Goal: Navigation & Orientation: Find specific page/section

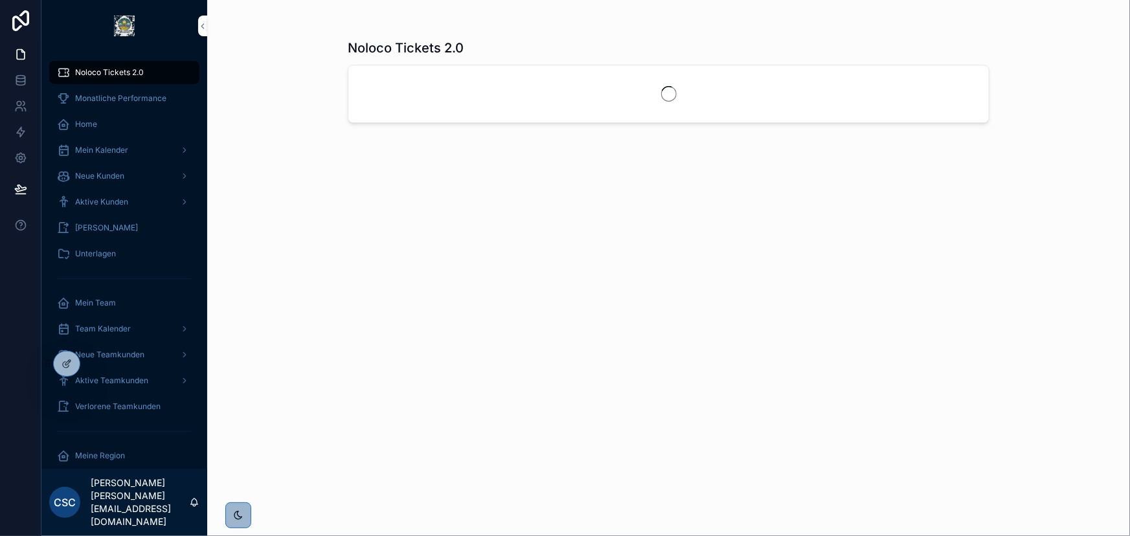
click at [0, 0] on icon at bounding box center [0, 0] width 0 height 0
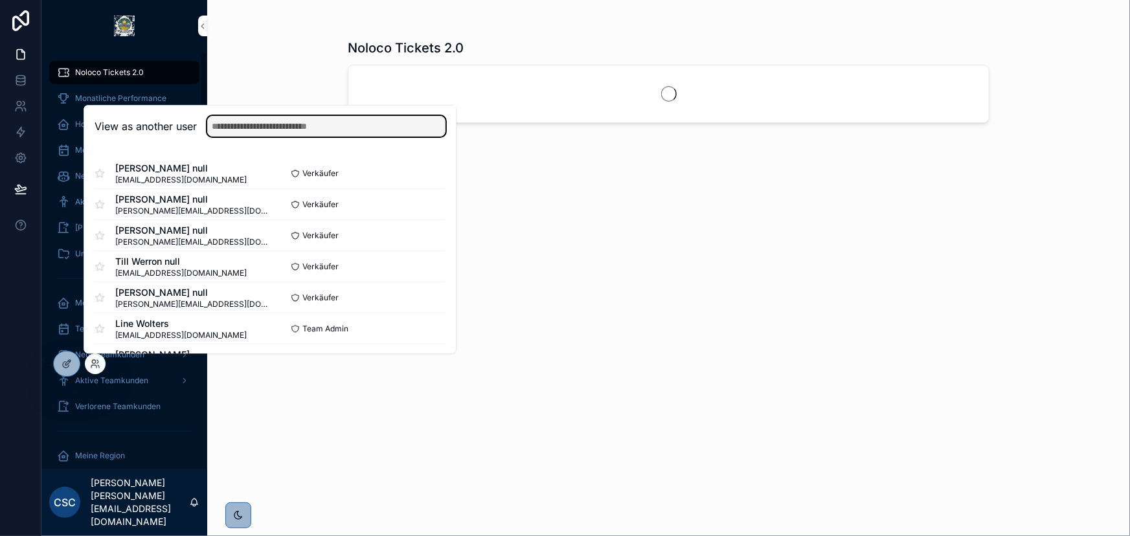
click at [292, 128] on input "text" at bounding box center [326, 126] width 238 height 21
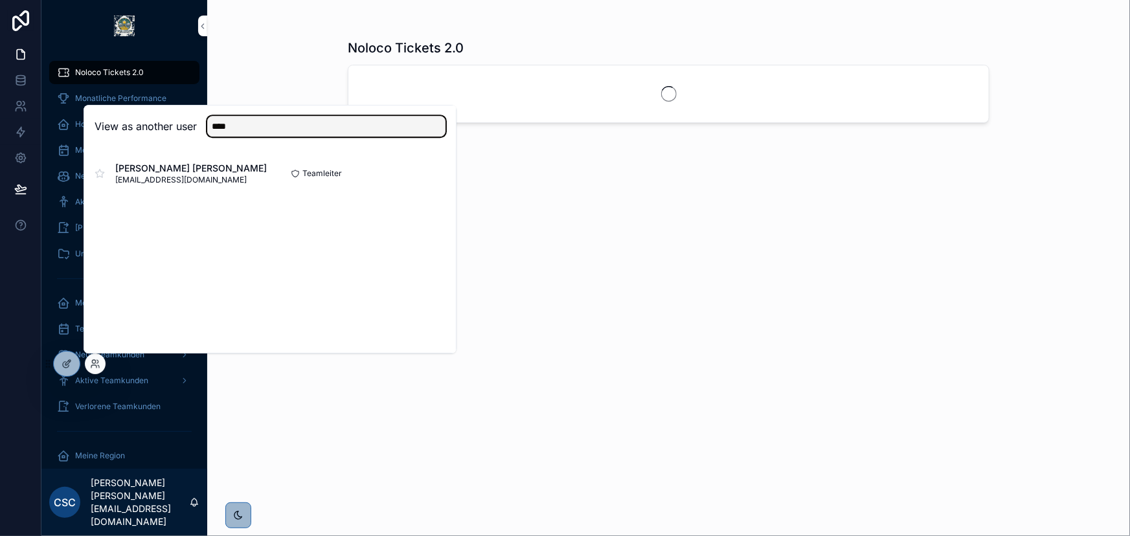
type input "****"
click at [0, 0] on button "Select" at bounding box center [0, 0] width 0 height 0
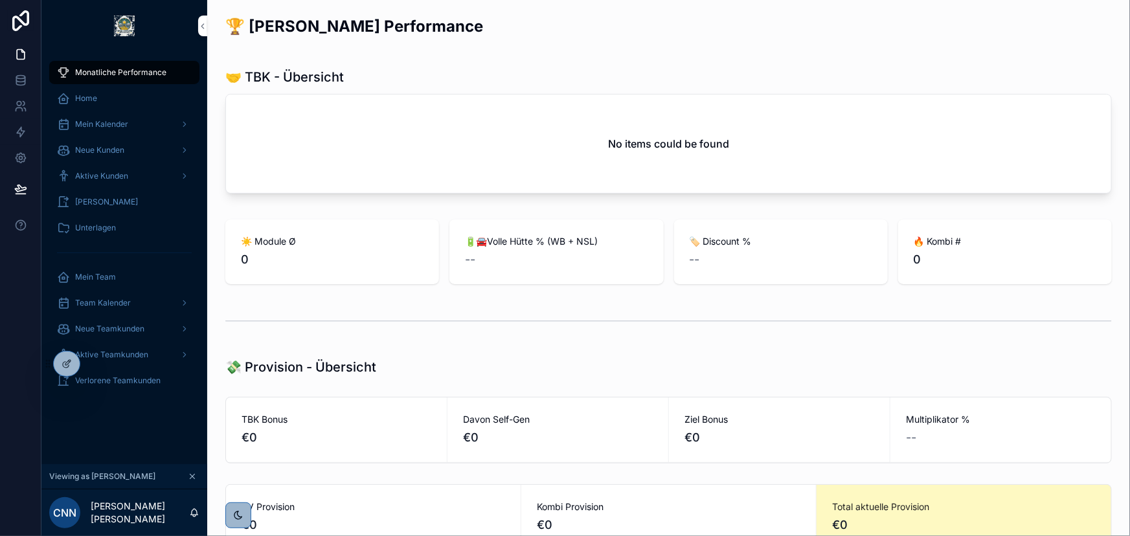
click at [113, 120] on span "Mein Kalender" at bounding box center [101, 124] width 53 height 10
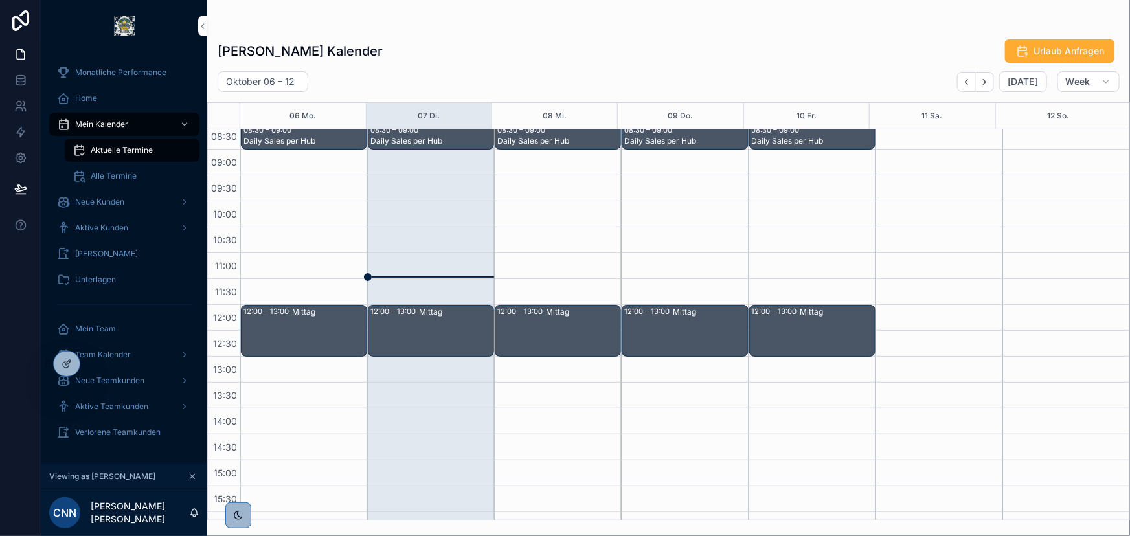
scroll to position [75, 0]
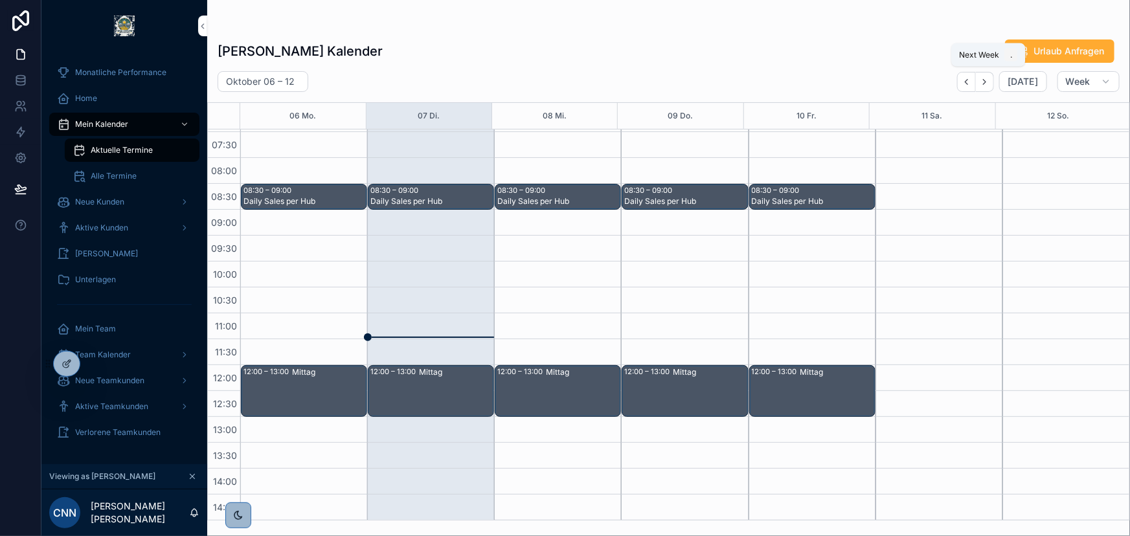
click at [990, 81] on icon "Next" at bounding box center [985, 82] width 10 height 10
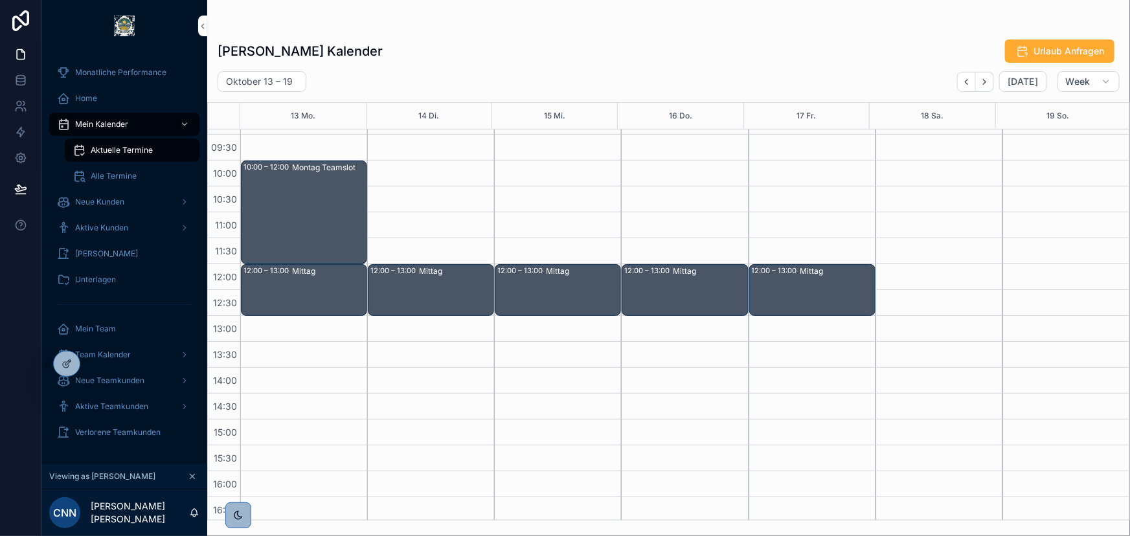
scroll to position [58, 0]
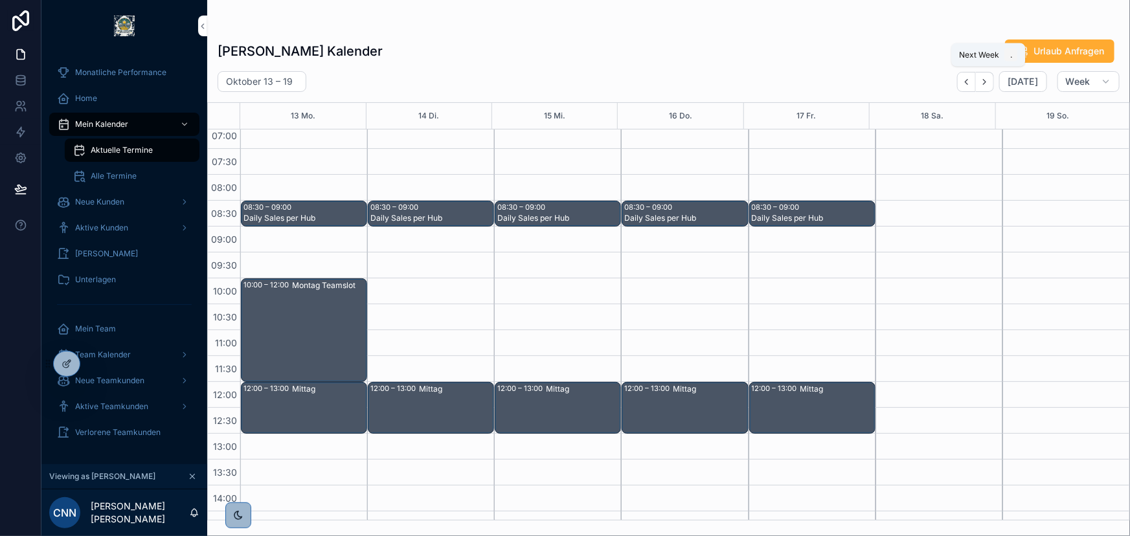
click at [994, 77] on button "Next" at bounding box center [985, 82] width 18 height 20
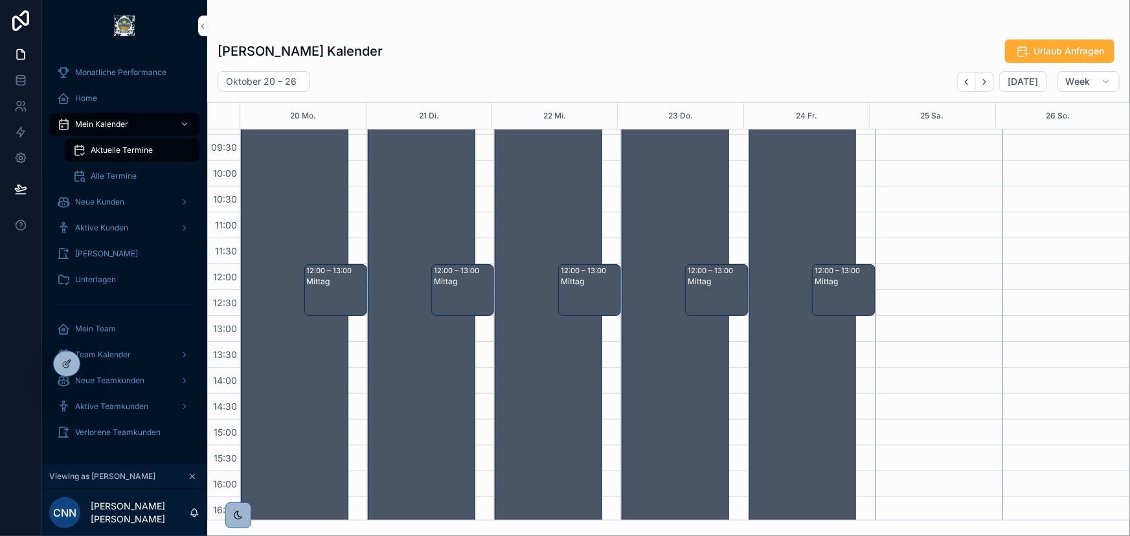
scroll to position [58, 0]
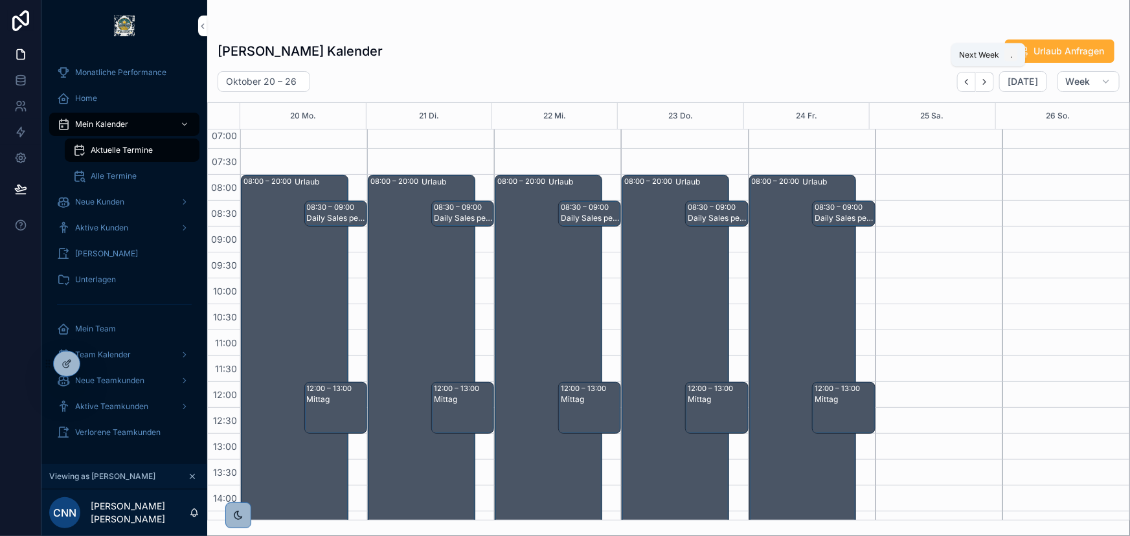
click at [986, 80] on icon "Next" at bounding box center [985, 81] width 3 height 5
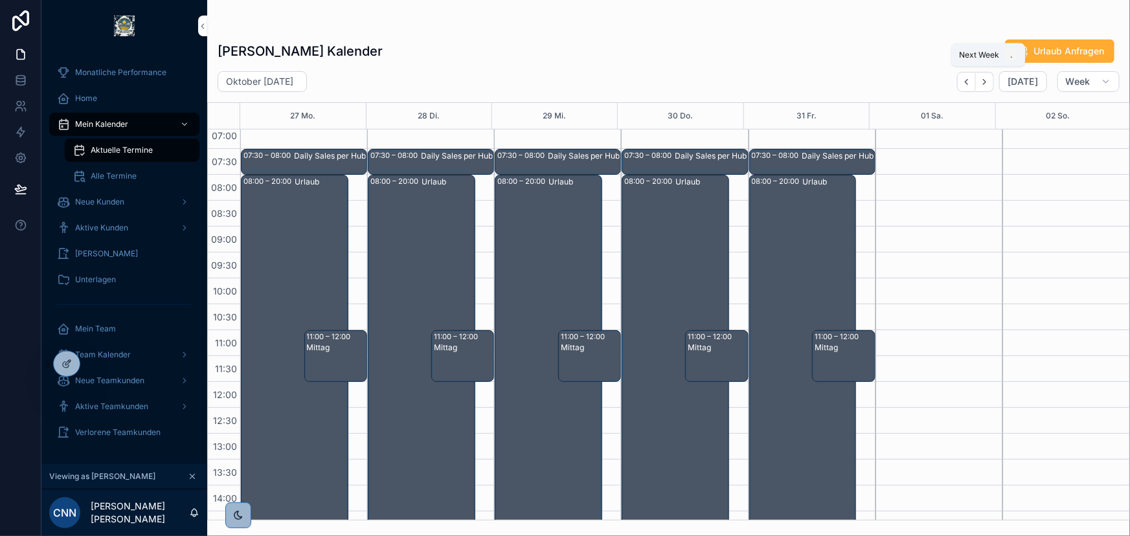
click at [988, 78] on icon "Next" at bounding box center [985, 82] width 10 height 10
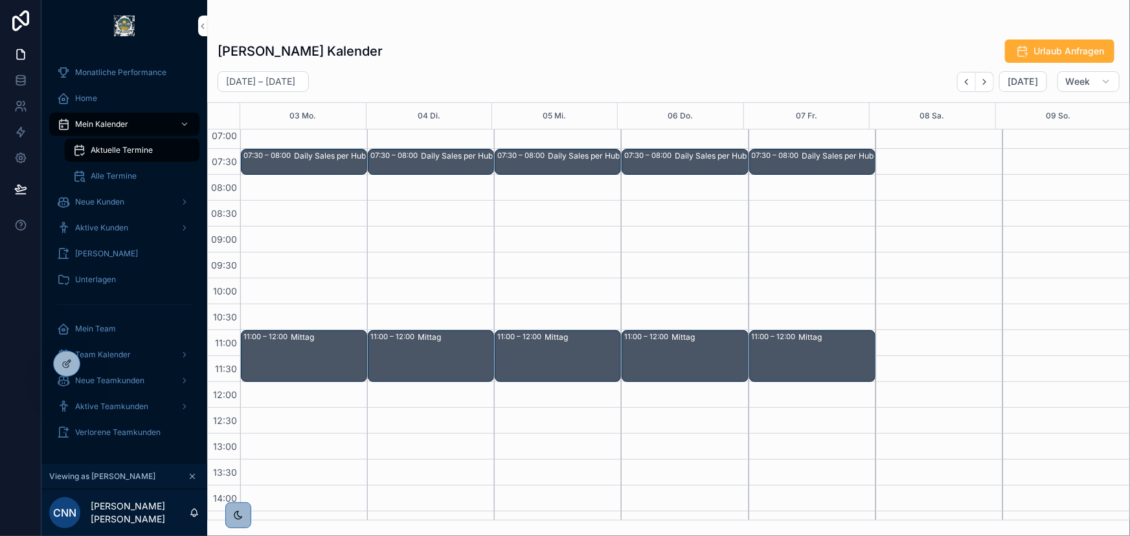
click at [0, 0] on icon at bounding box center [0, 0] width 0 height 0
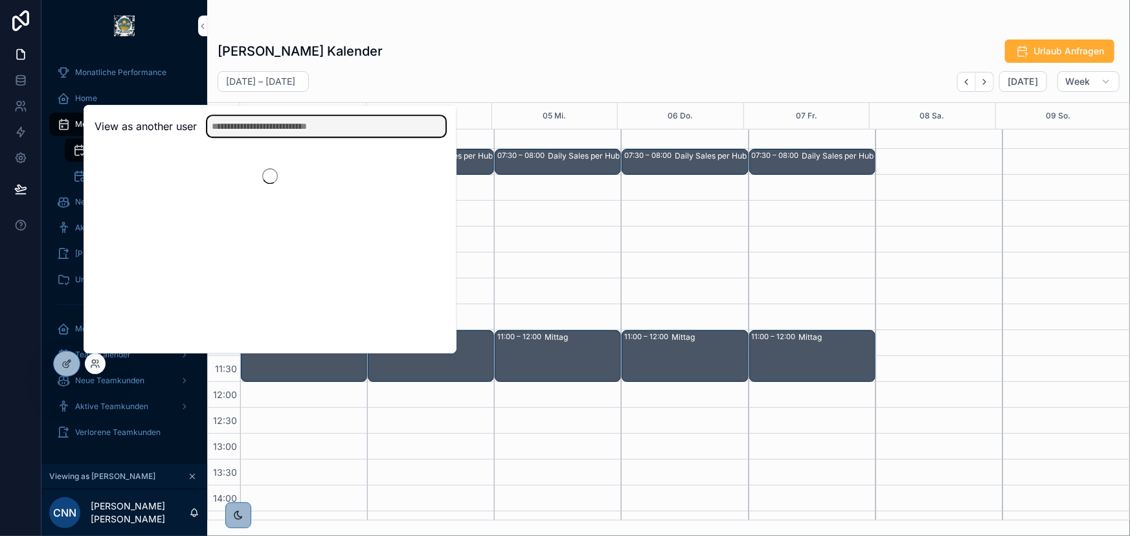
click at [244, 131] on input "text" at bounding box center [326, 126] width 238 height 21
type input "********"
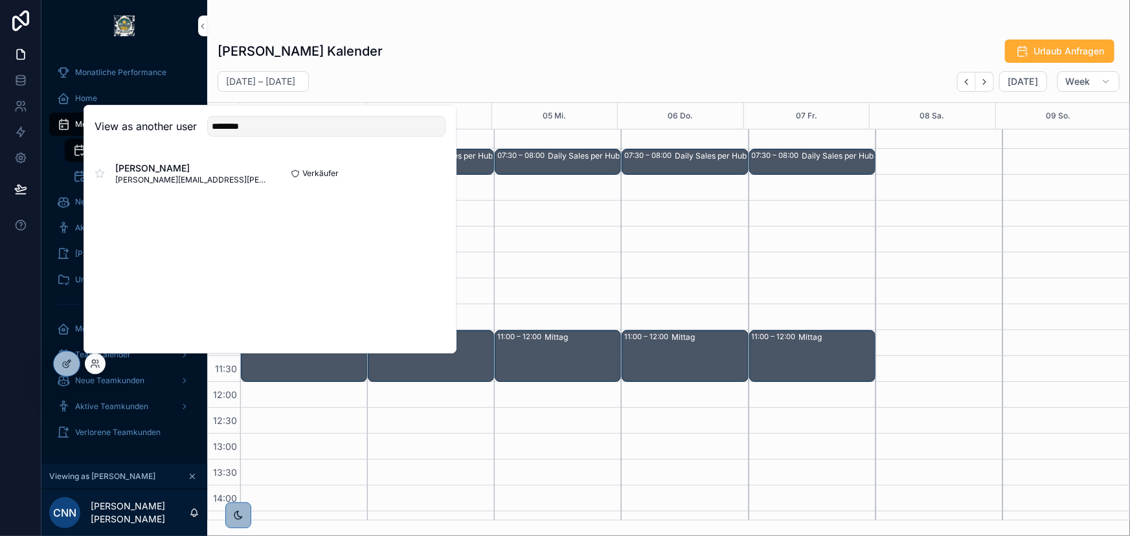
click at [0, 0] on button "Select" at bounding box center [0, 0] width 0 height 0
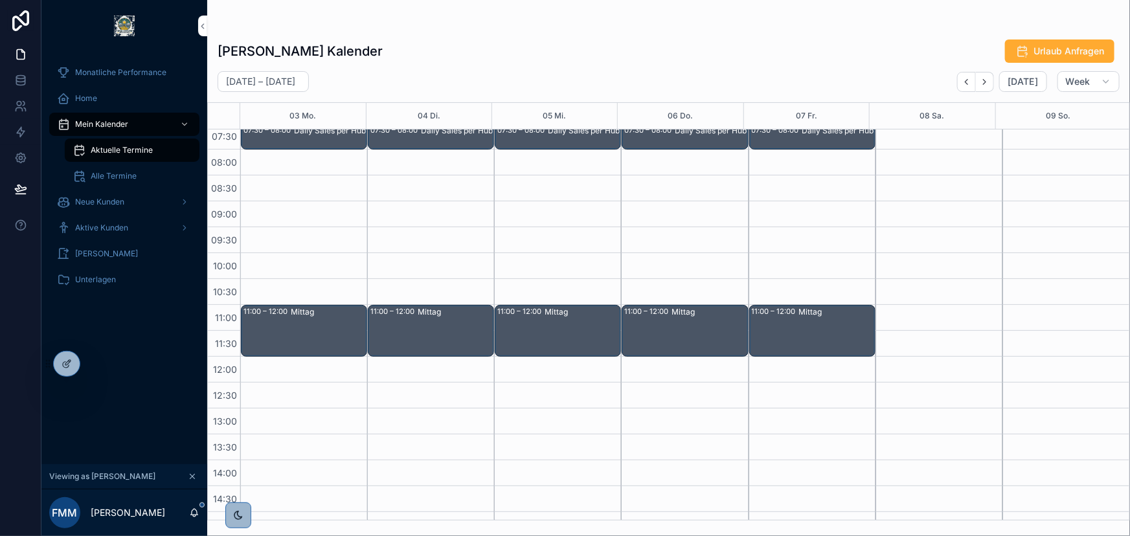
scroll to position [26, 0]
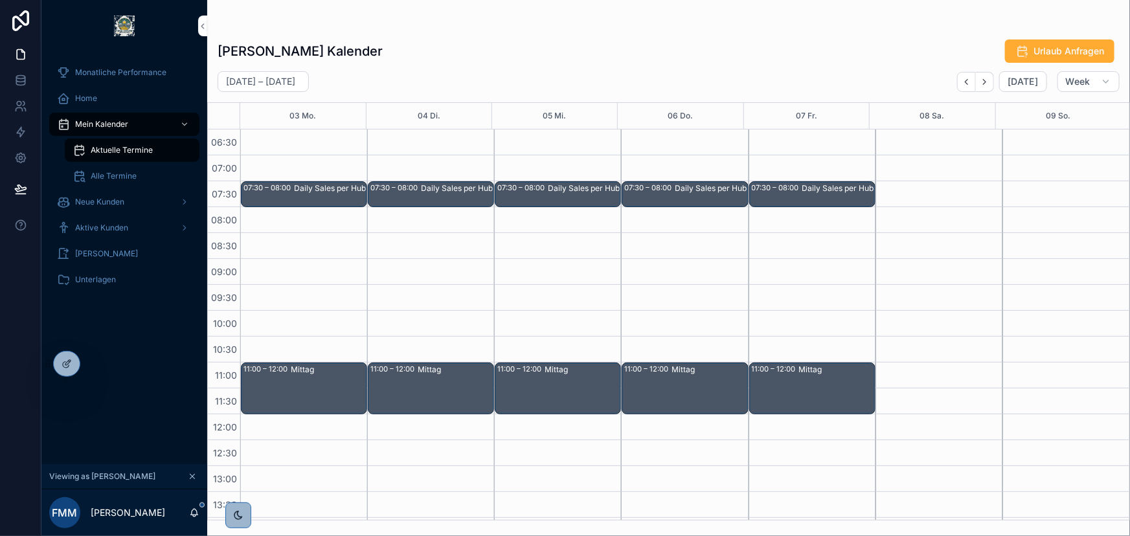
click at [966, 74] on button "Back" at bounding box center [966, 82] width 19 height 20
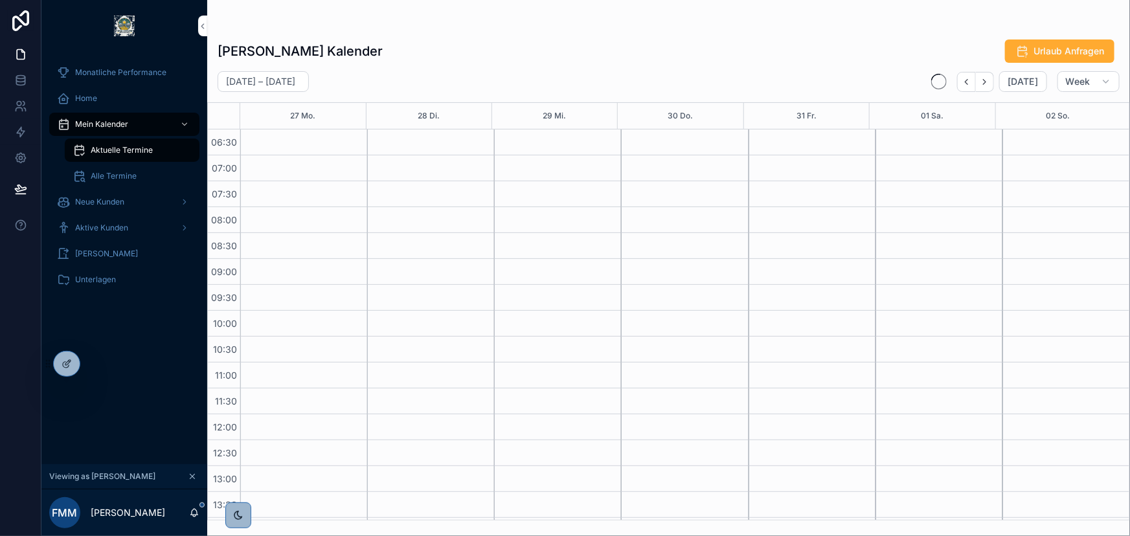
click at [966, 77] on icon "Back" at bounding box center [967, 82] width 10 height 10
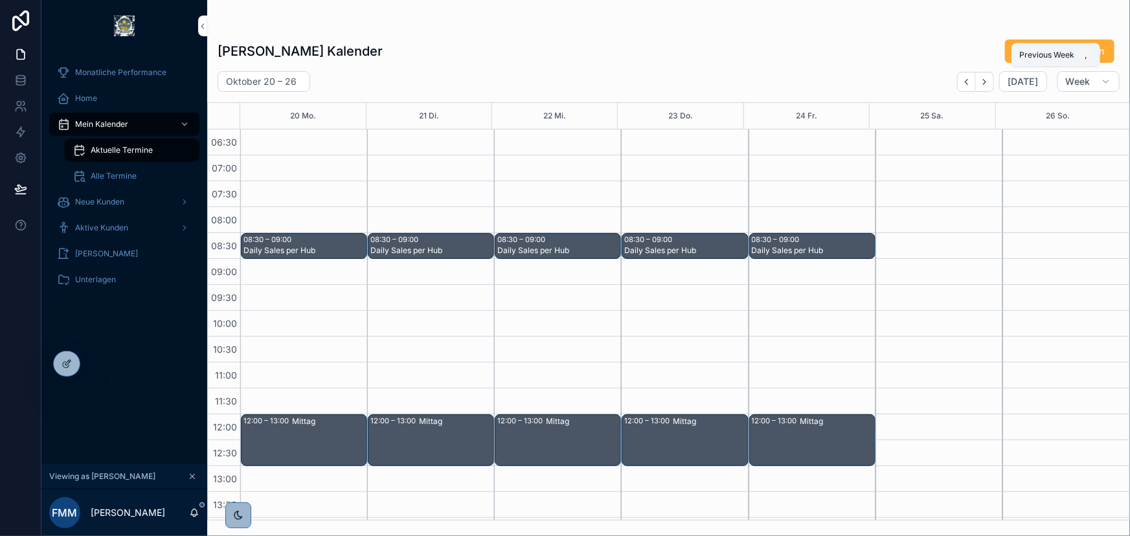
click at [966, 78] on icon "Back" at bounding box center [967, 82] width 10 height 10
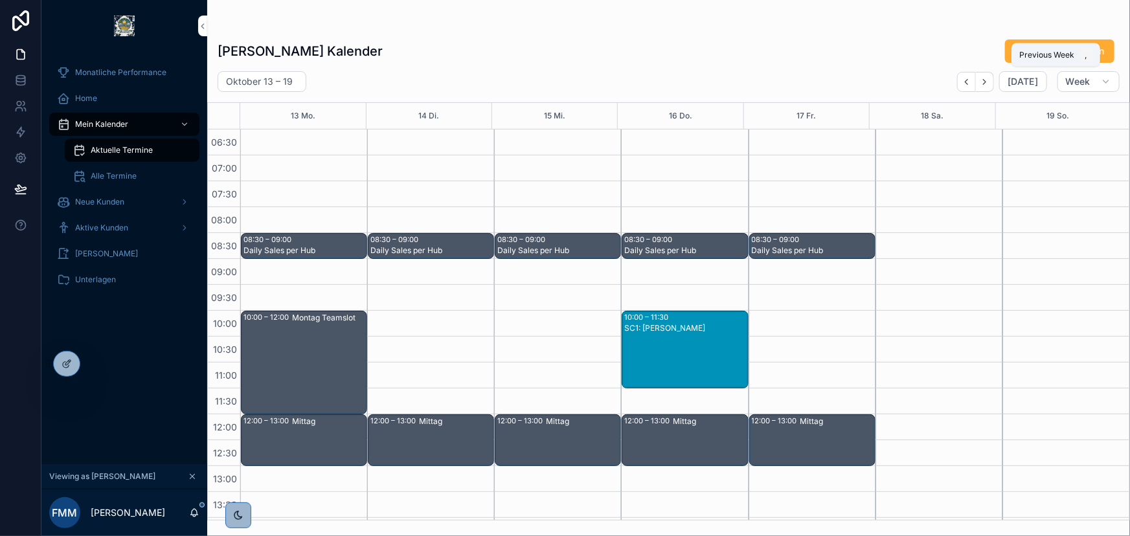
click at [966, 78] on icon "Back" at bounding box center [967, 82] width 10 height 10
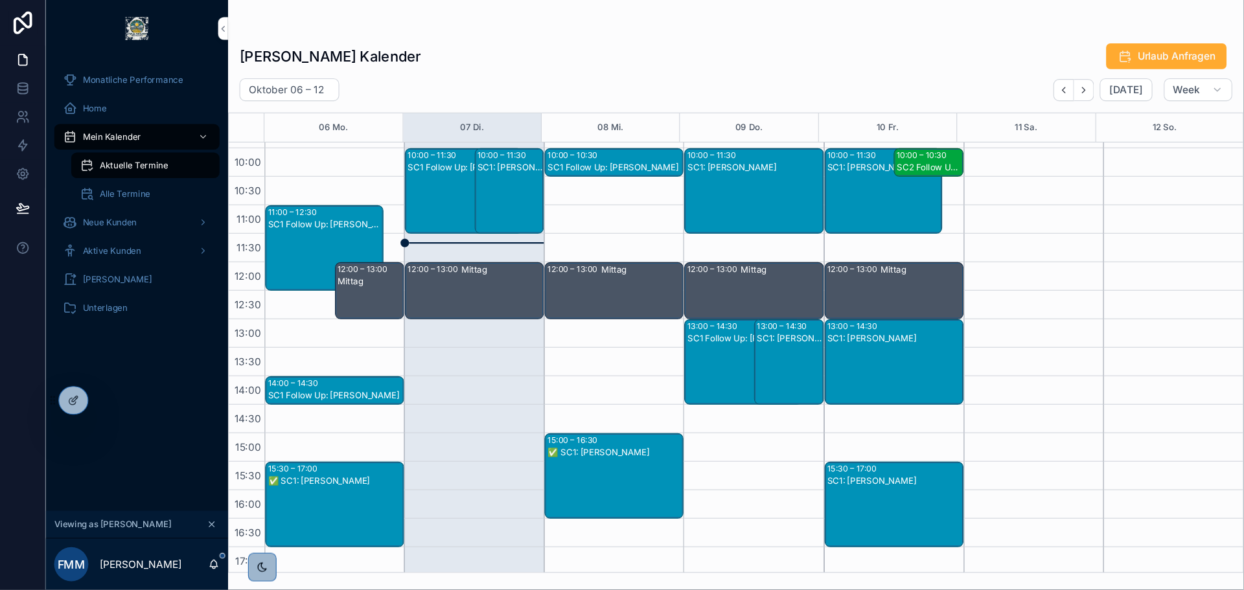
scroll to position [143, 0]
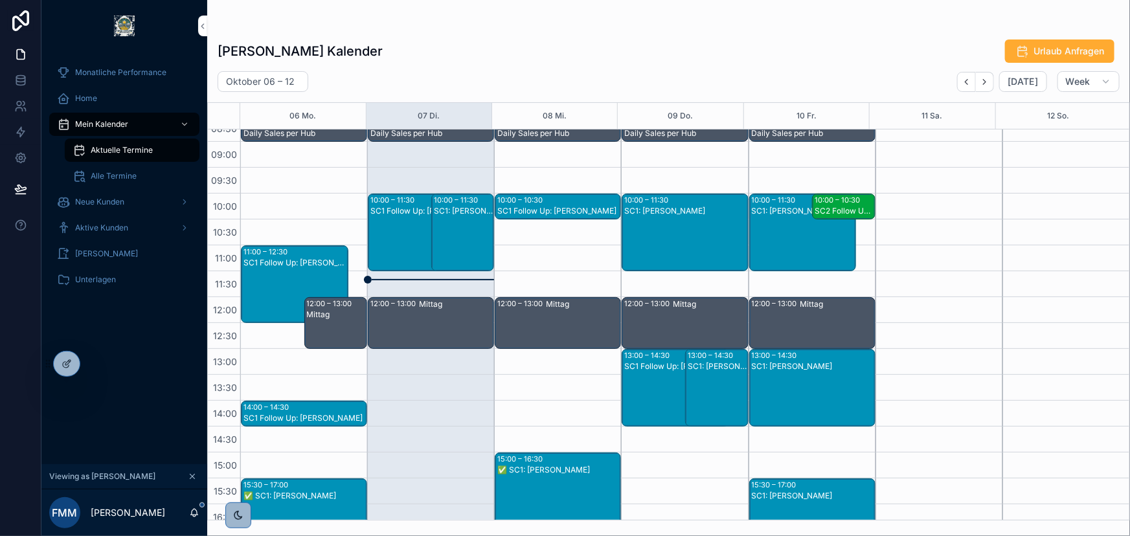
click at [889, 60] on div "[PERSON_NAME] Kalender Urlaub Anfragen" at bounding box center [669, 51] width 902 height 25
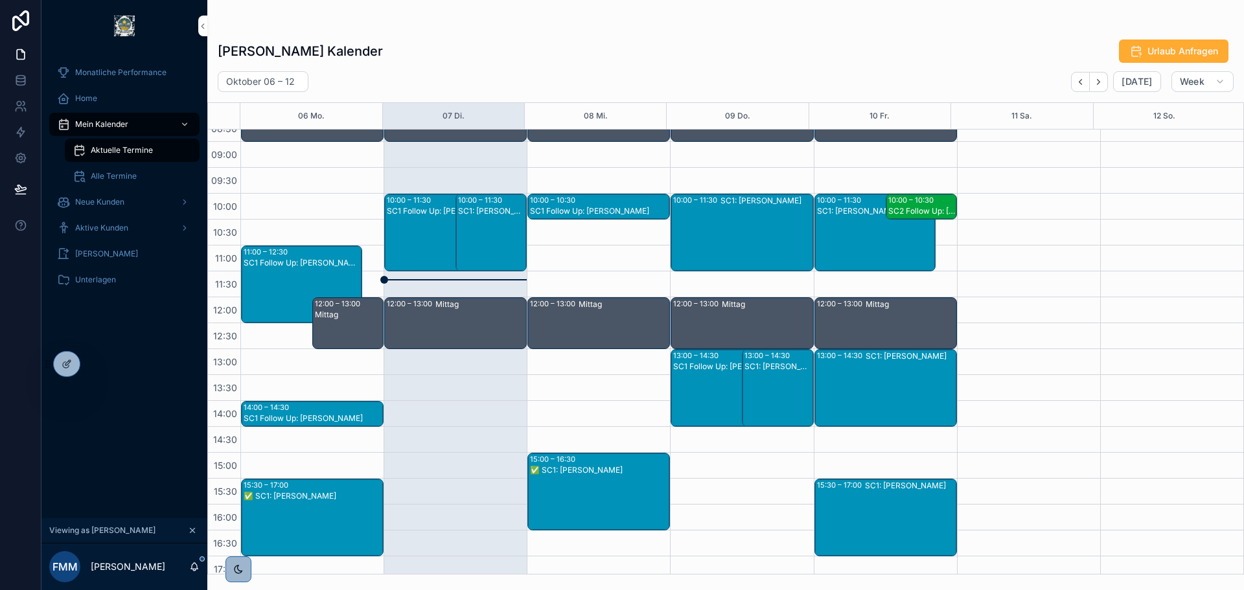
scroll to position [144, 0]
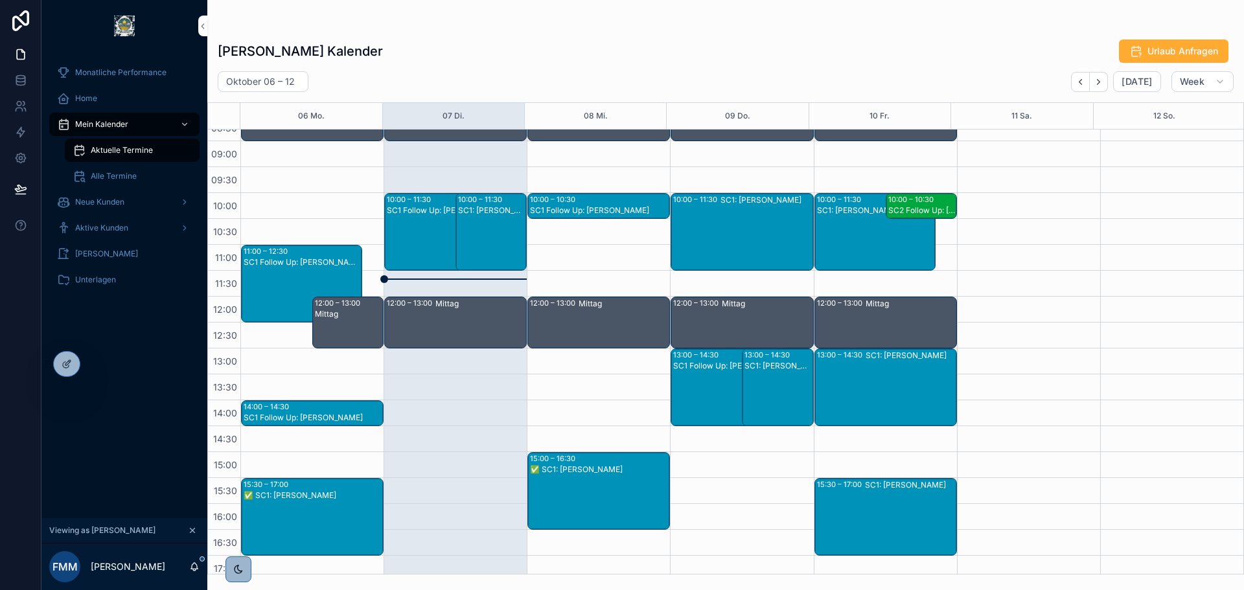
drag, startPoint x: 889, startPoint y: 60, endPoint x: 978, endPoint y: 67, distance: 89.6
click at [978, 67] on div "[PERSON_NAME] Kalender Urlaub Anfragen [DATE] – [DATE] [DATE] Week 06 Mo. 07 Di…" at bounding box center [725, 302] width 1036 height 543
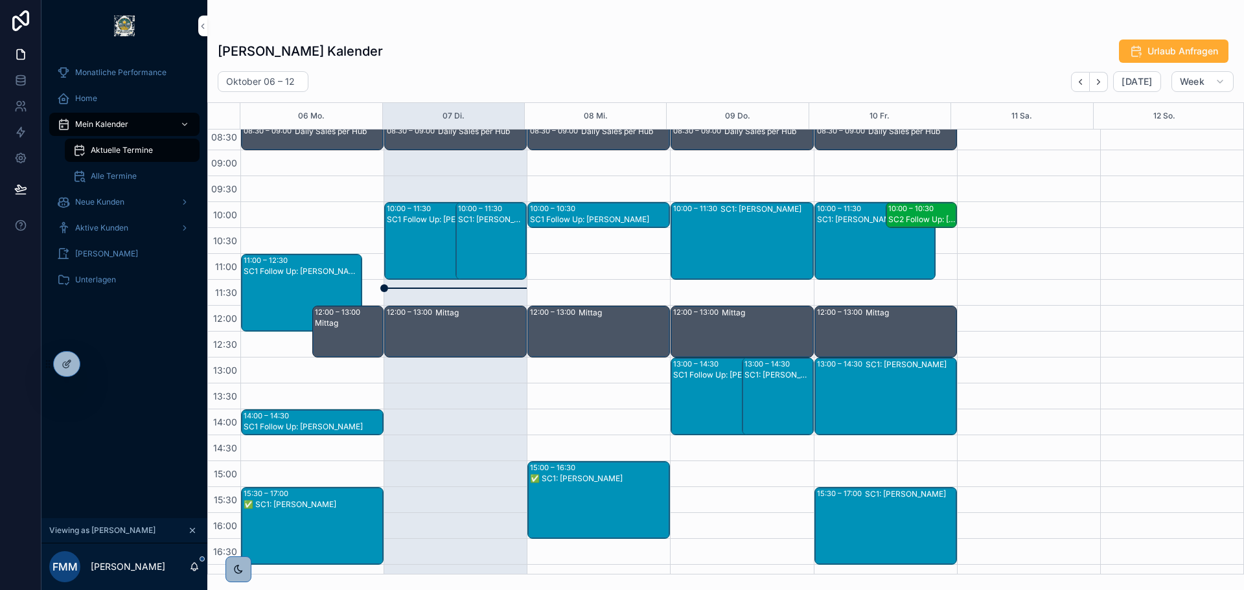
scroll to position [133, 0]
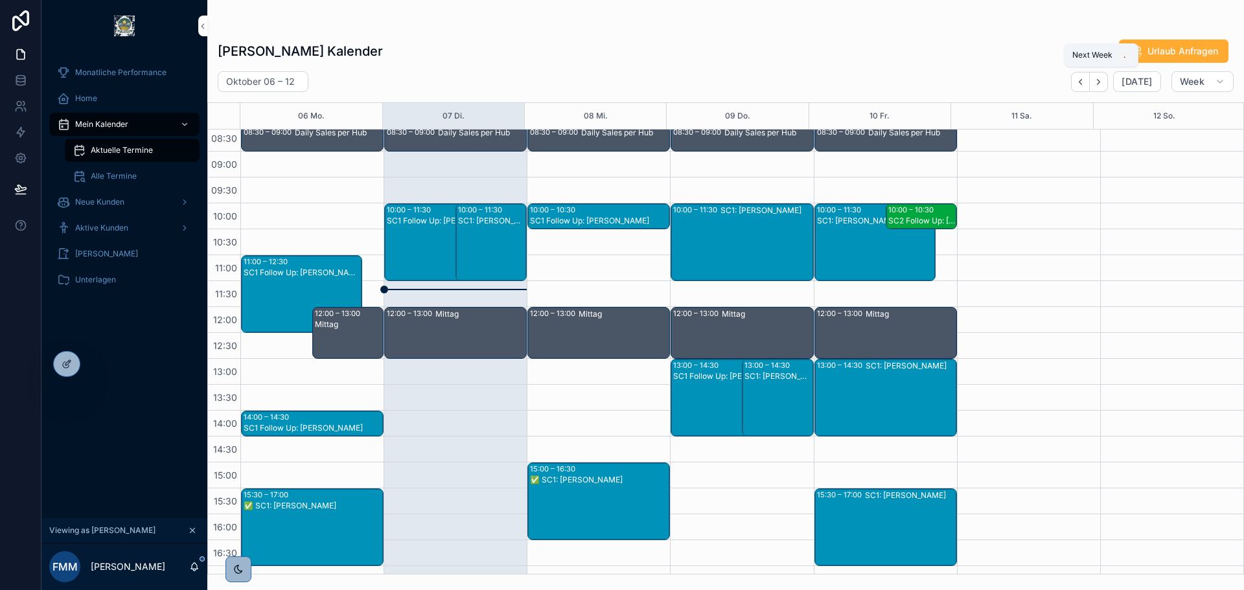
click at [1099, 78] on icon "Next" at bounding box center [1098, 82] width 10 height 10
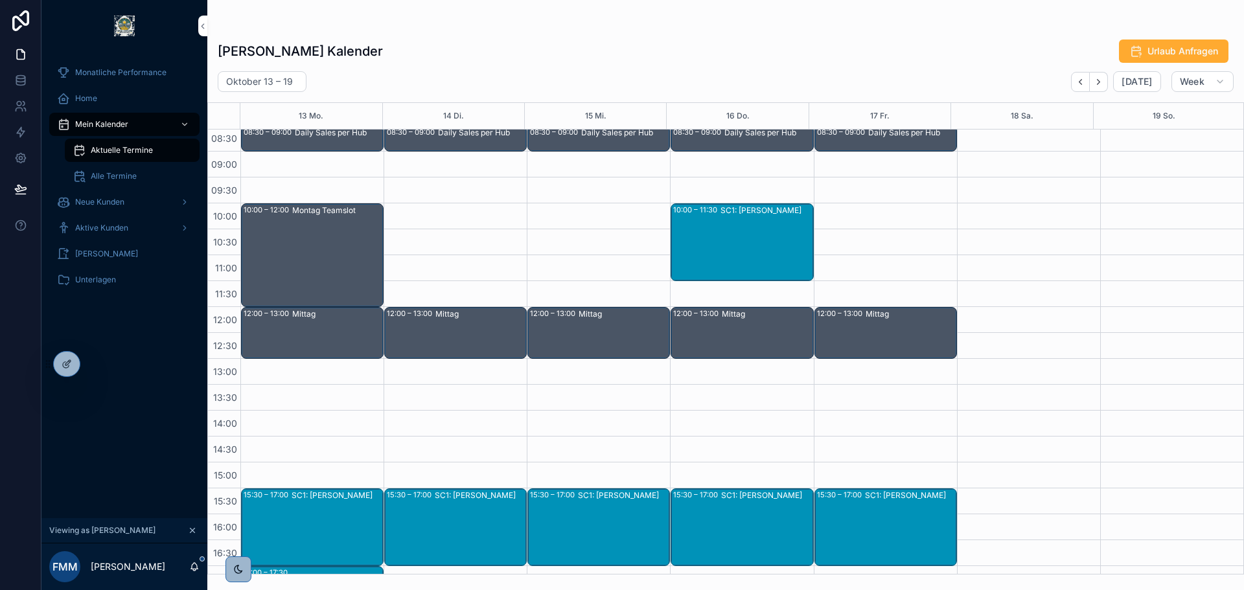
click at [643, 45] on div "[PERSON_NAME] Kalender Urlaub Anfragen" at bounding box center [726, 51] width 1016 height 25
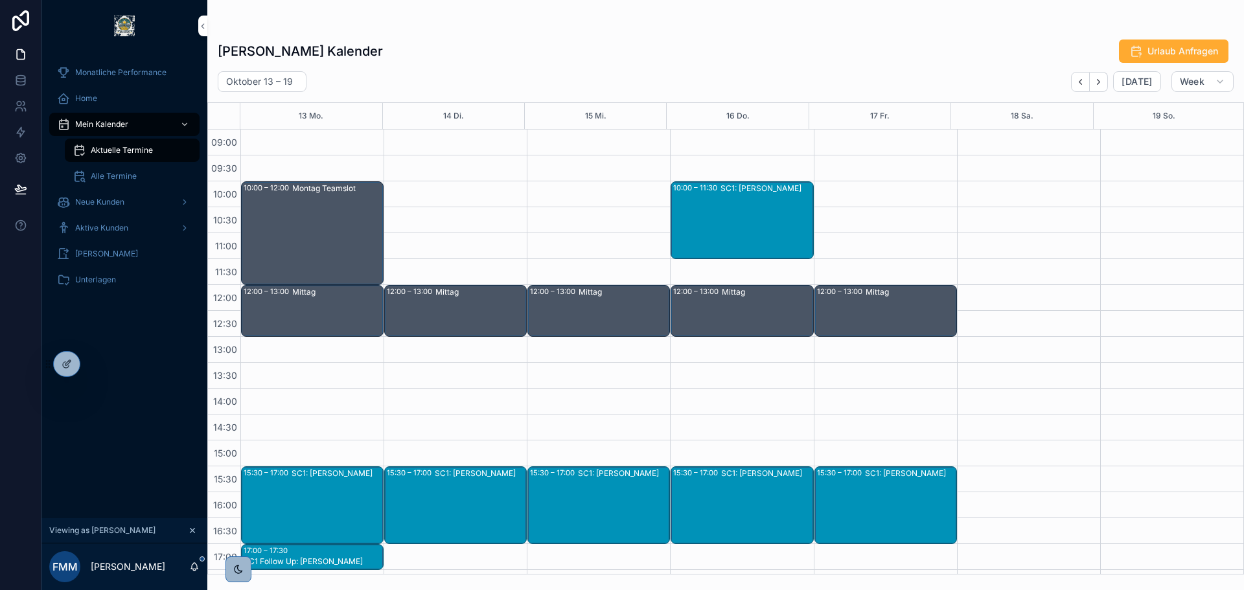
scroll to position [133, 0]
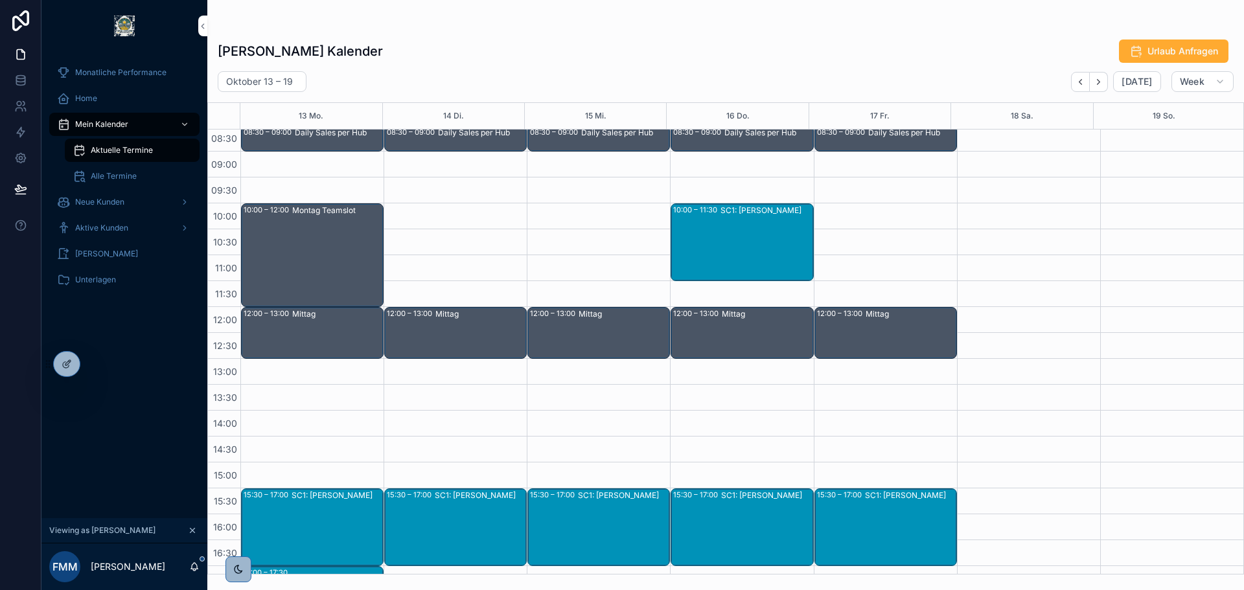
click at [843, 35] on div "[PERSON_NAME] Kalender Urlaub Anfragen [DATE] – [DATE] [DATE] Week 13 Mo. 14 Di…" at bounding box center [725, 302] width 1036 height 543
click at [0, 0] on icon at bounding box center [0, 0] width 0 height 0
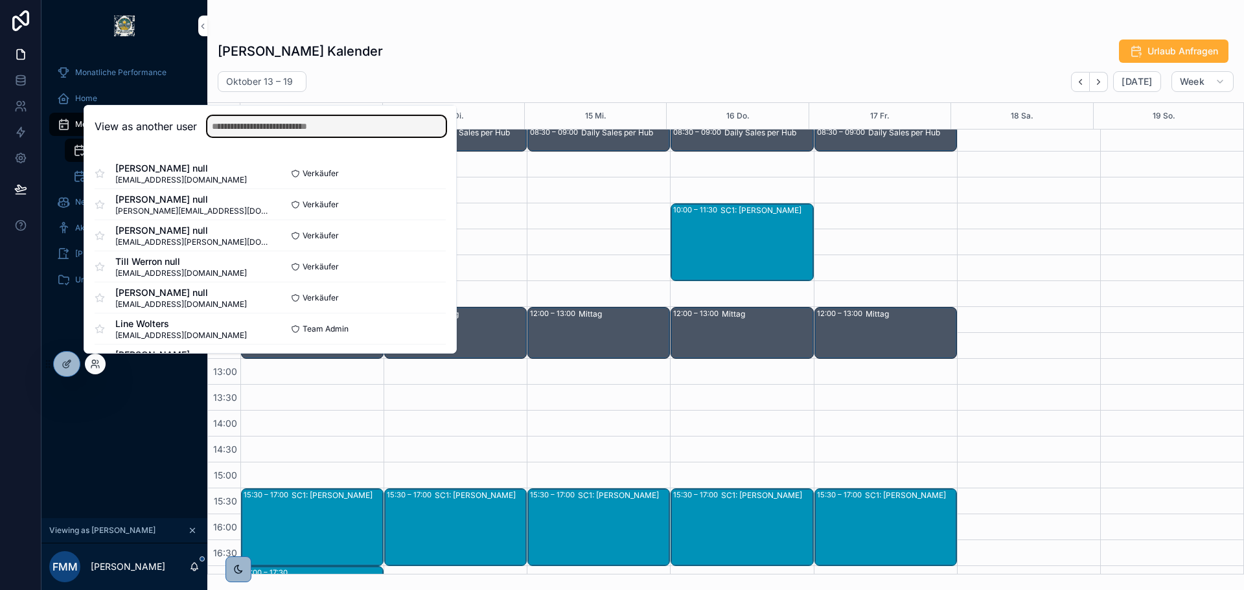
click at [253, 128] on input "text" at bounding box center [326, 126] width 238 height 21
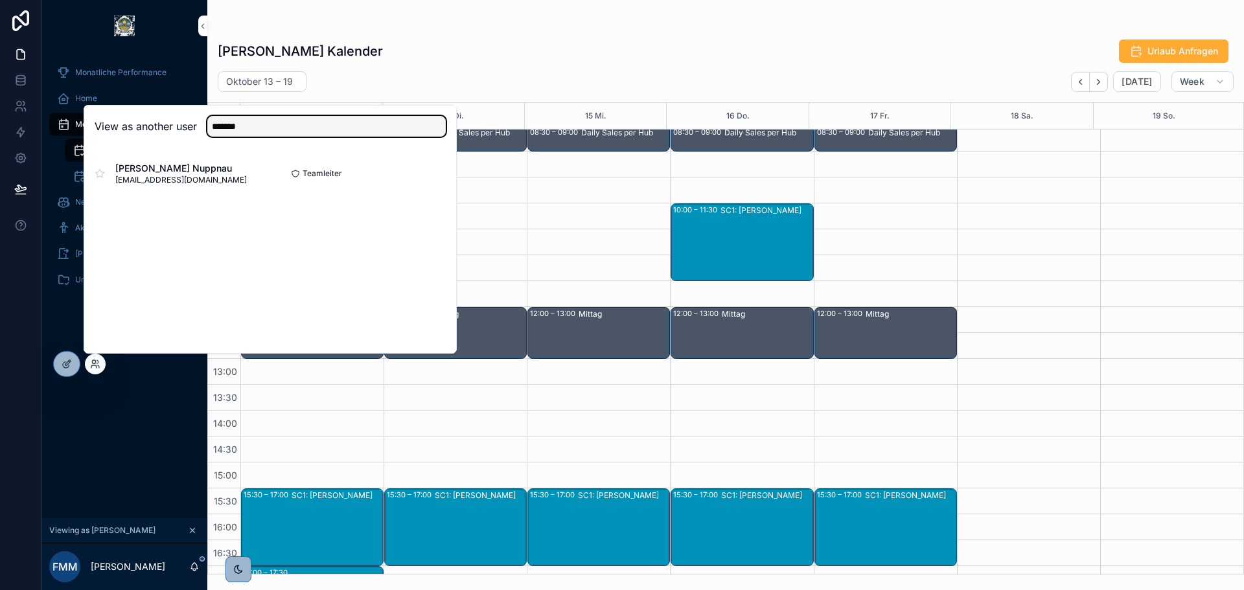
type input "*******"
click at [0, 0] on button "Select" at bounding box center [0, 0] width 0 height 0
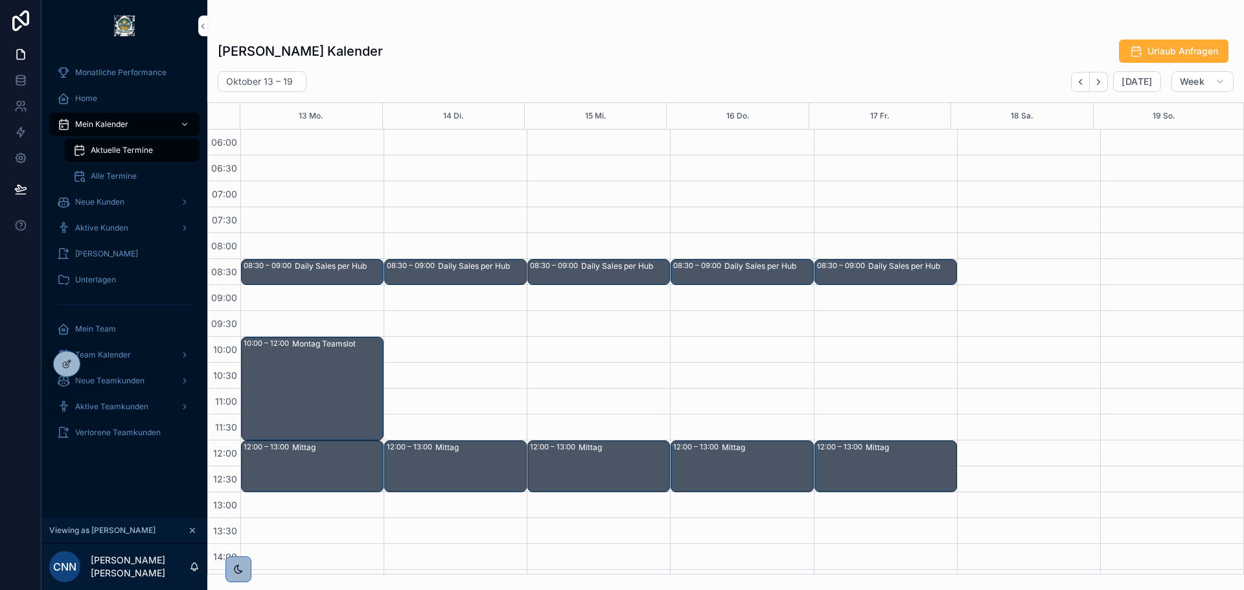
scroll to position [311, 0]
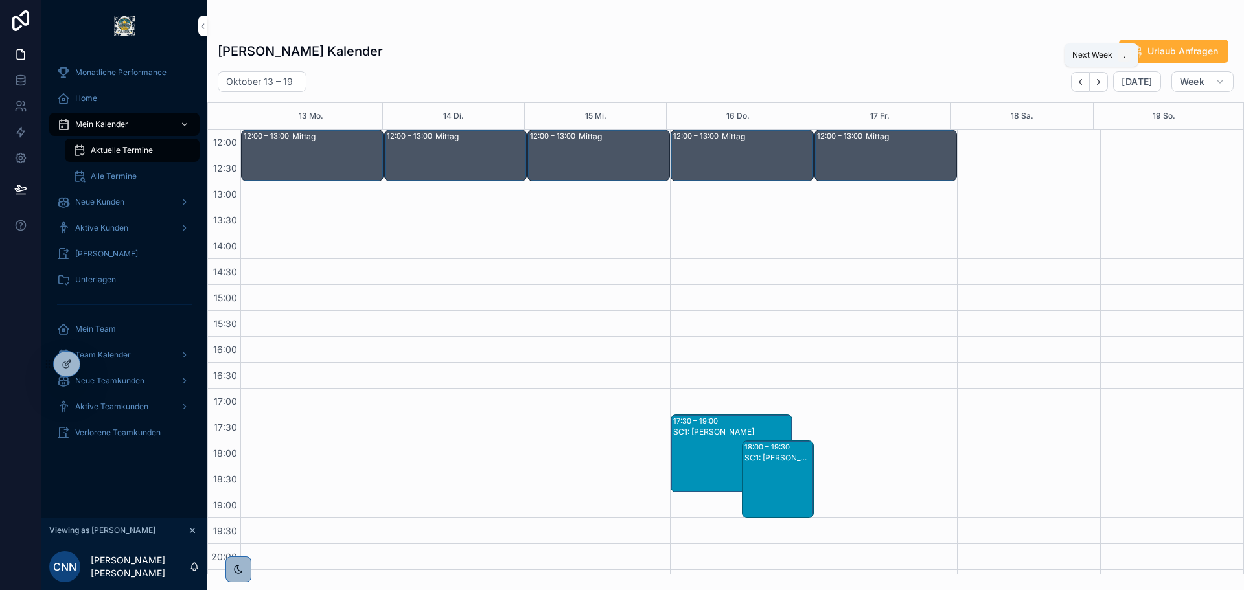
click at [1099, 77] on icon "Next" at bounding box center [1098, 82] width 10 height 10
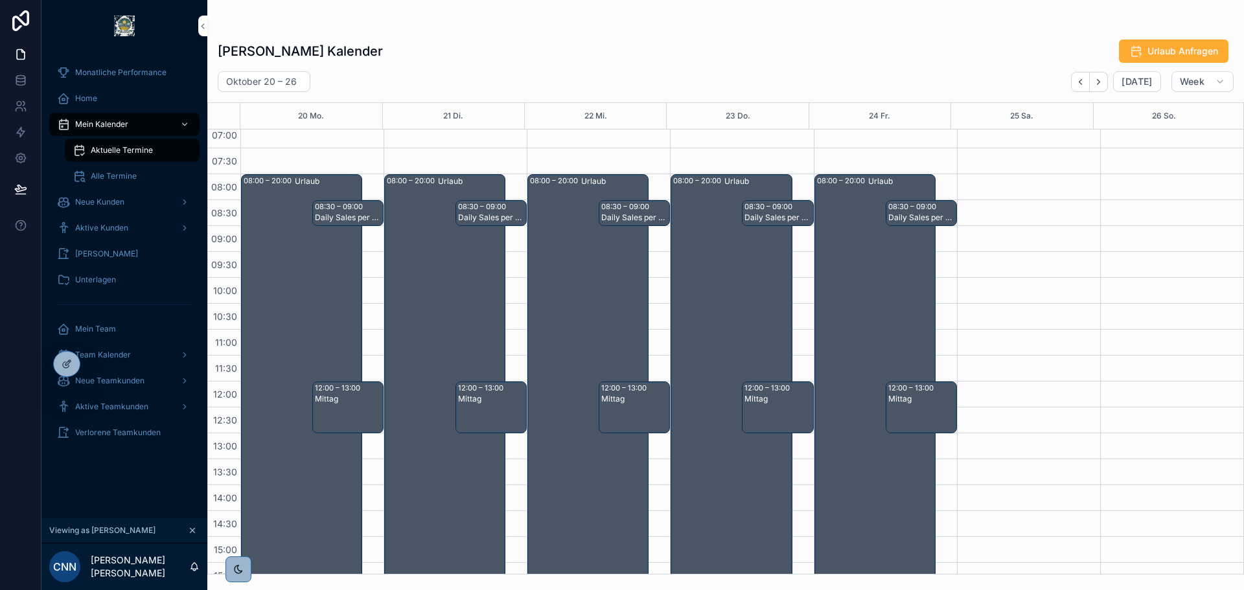
scroll to position [52, 0]
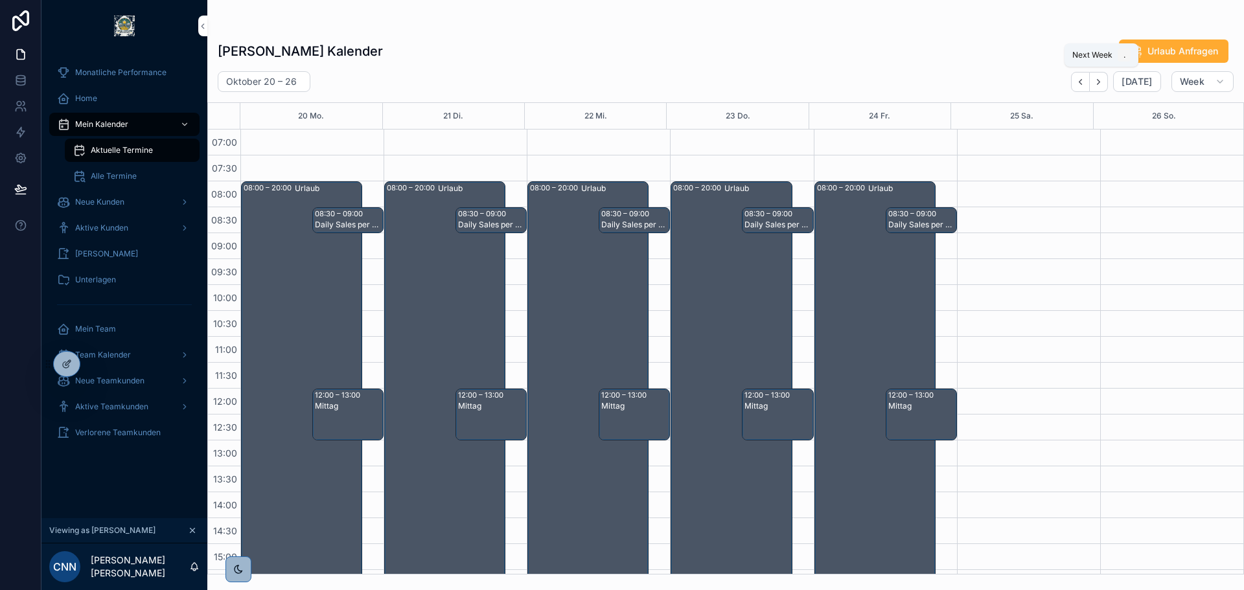
click at [1103, 84] on icon "Next" at bounding box center [1098, 82] width 10 height 10
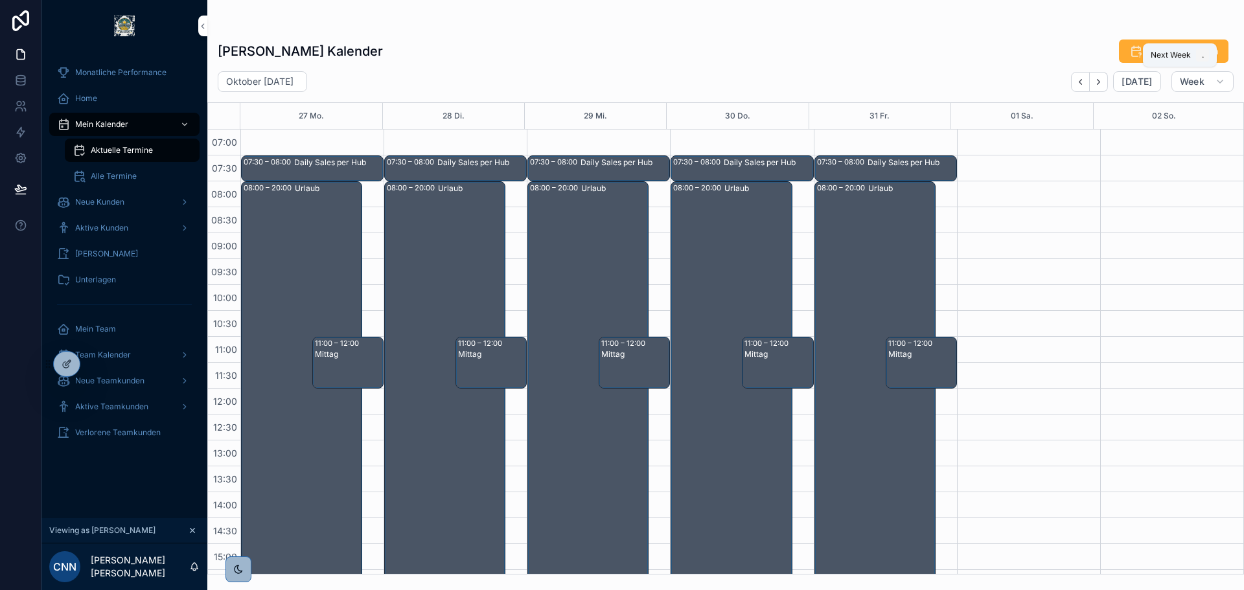
click at [1103, 83] on icon "Next" at bounding box center [1098, 82] width 10 height 10
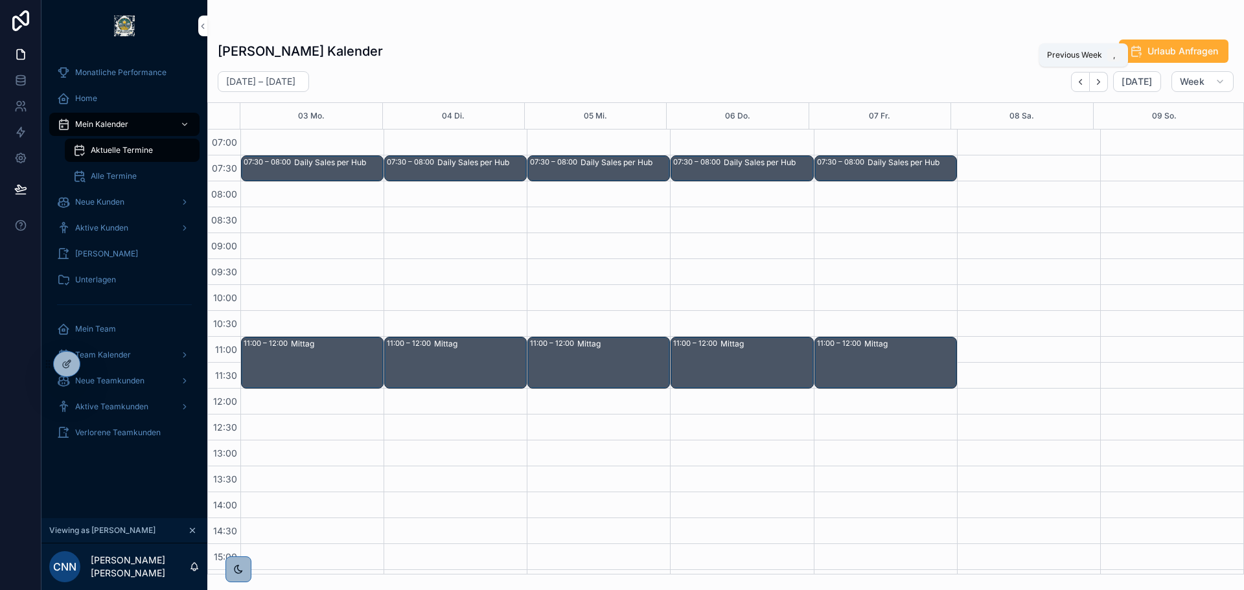
click at [1085, 78] on icon "Back" at bounding box center [1080, 82] width 10 height 10
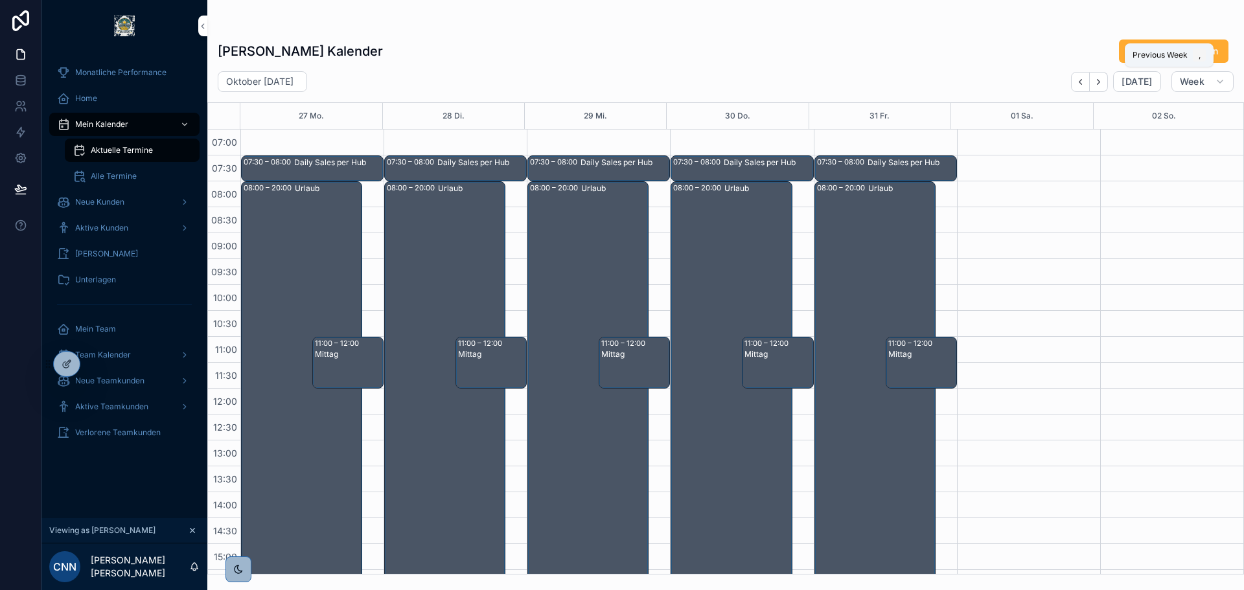
click at [1084, 80] on icon "Back" at bounding box center [1080, 82] width 10 height 10
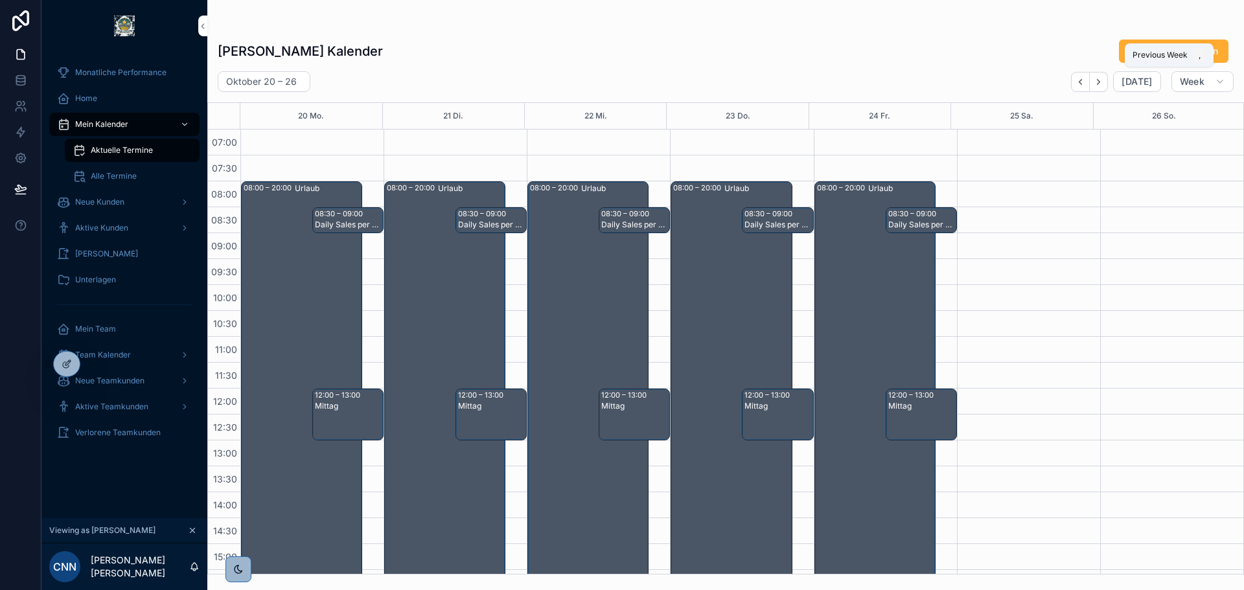
click at [1084, 80] on icon "Back" at bounding box center [1080, 82] width 10 height 10
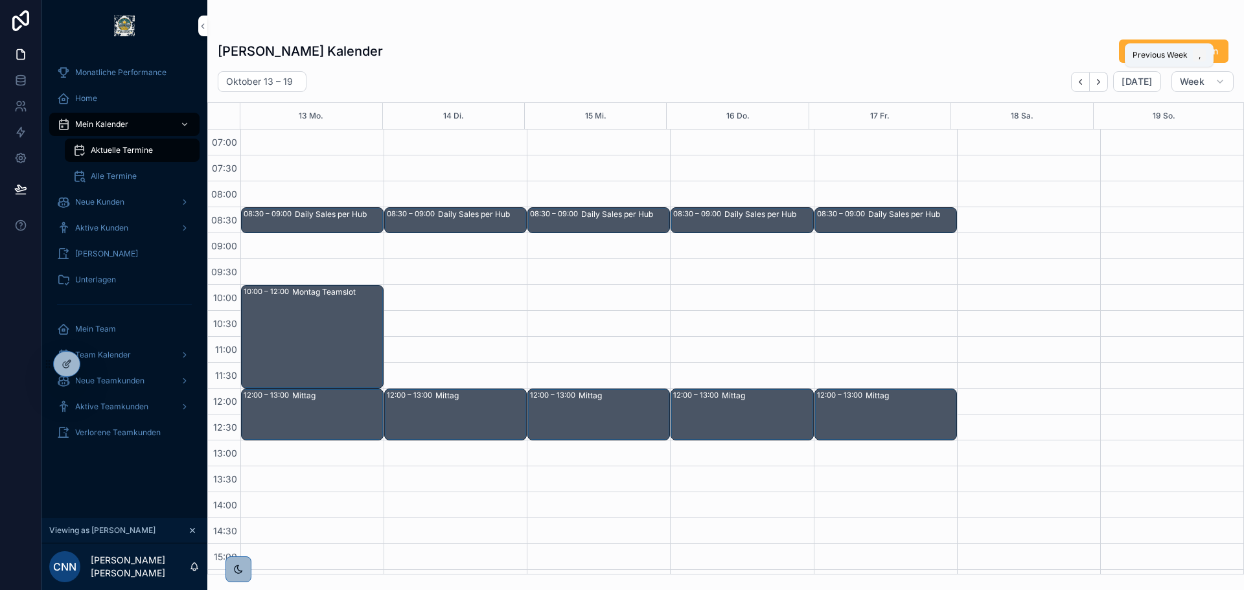
click at [1084, 80] on icon "Back" at bounding box center [1080, 82] width 10 height 10
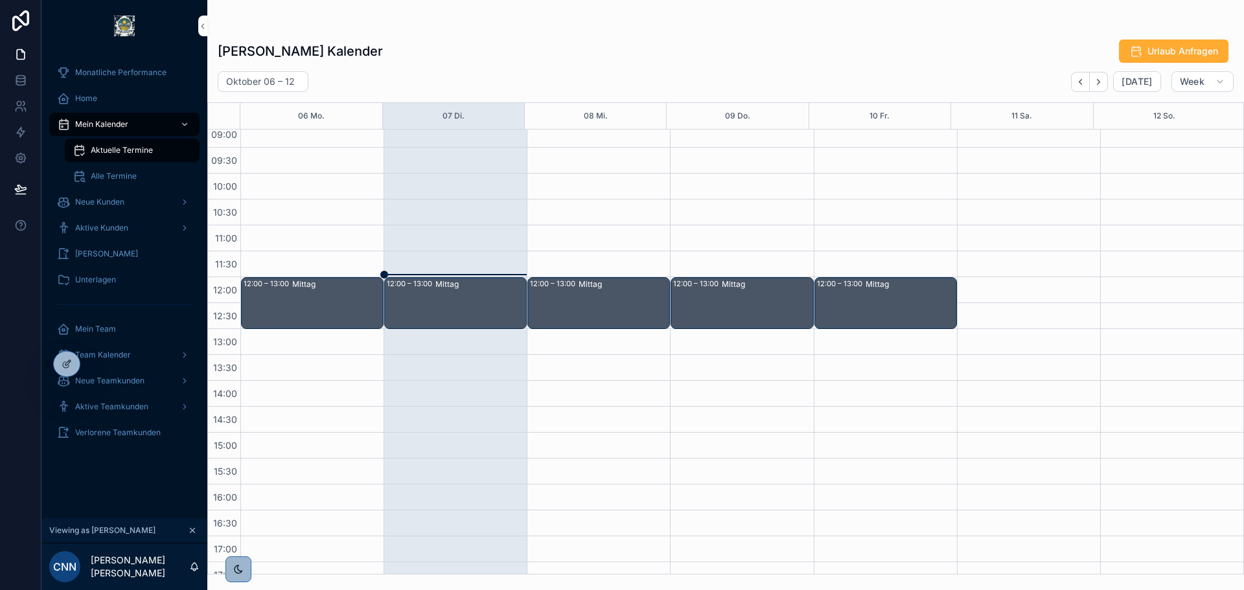
scroll to position [181, 0]
